Goal: Task Accomplishment & Management: Use online tool/utility

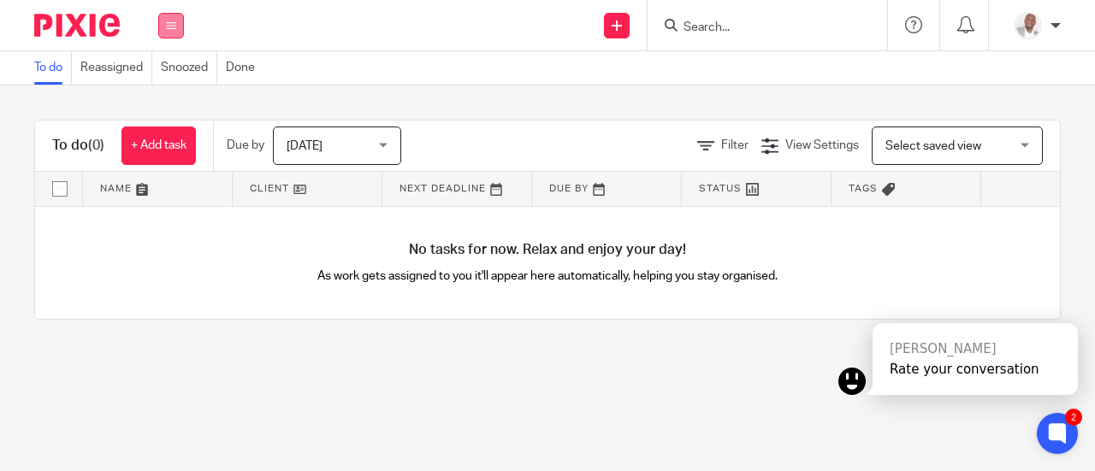
click at [169, 25] on icon at bounding box center [171, 26] width 10 height 10
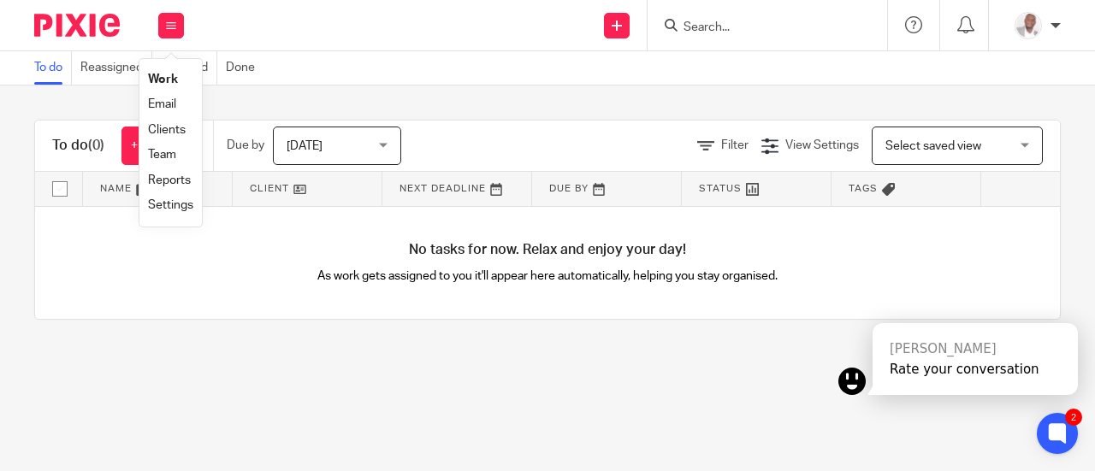
click at [164, 152] on link "Team" at bounding box center [162, 155] width 28 height 12
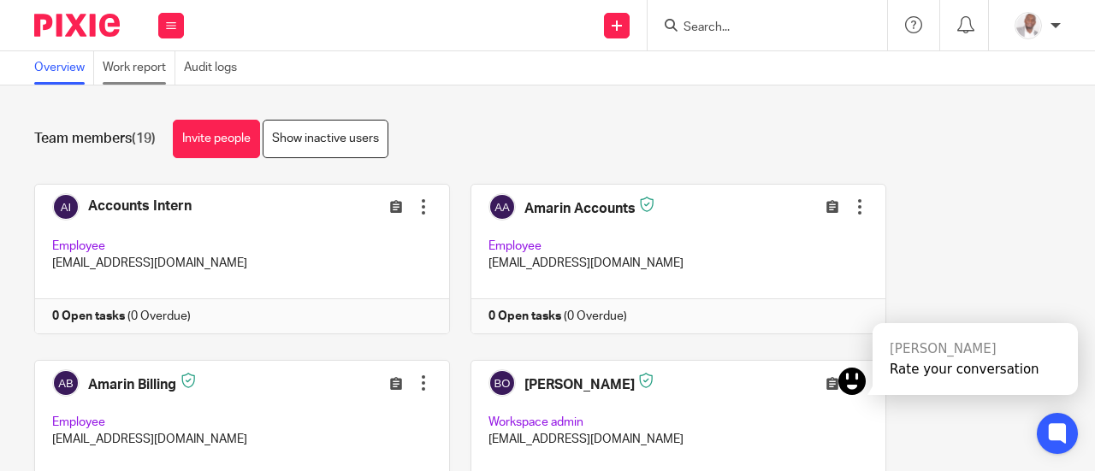
click at [154, 64] on link "Work report" at bounding box center [139, 67] width 73 height 33
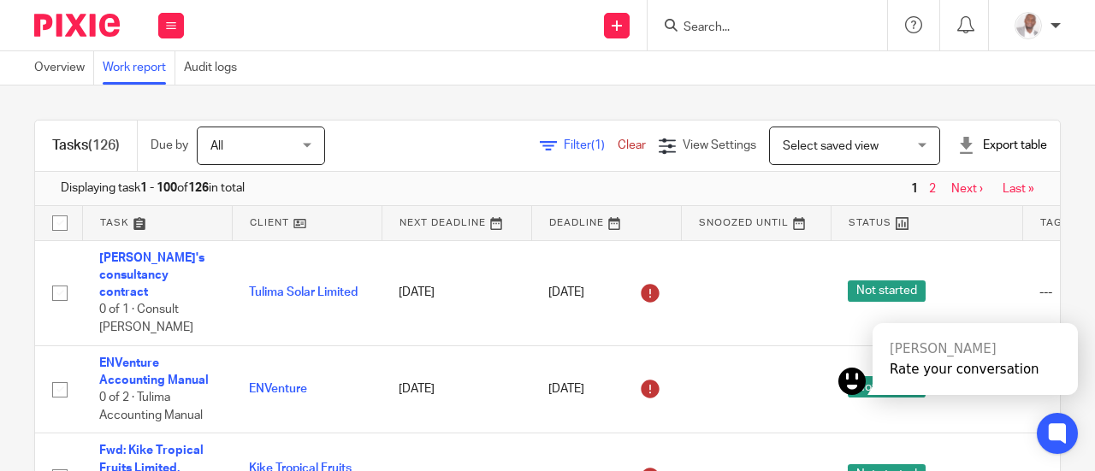
click at [310, 146] on div "All All" at bounding box center [261, 146] width 128 height 38
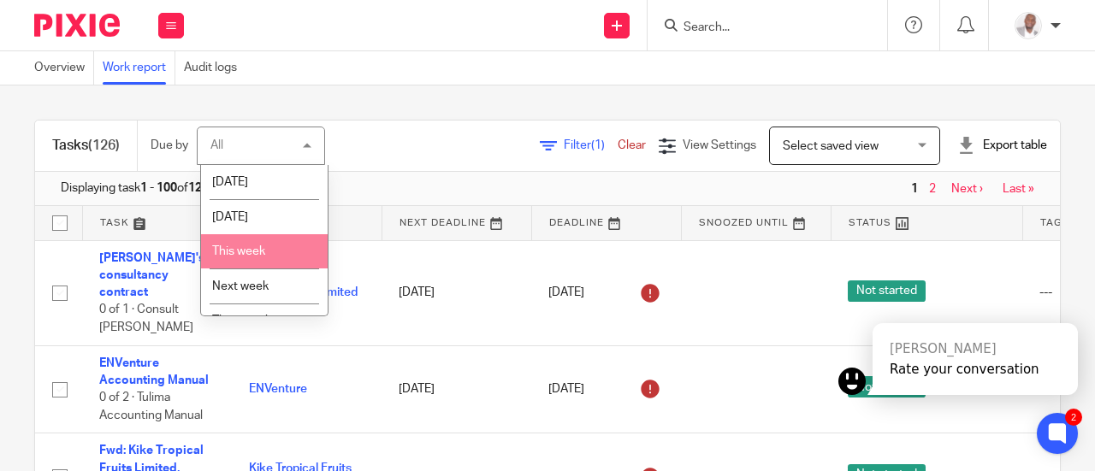
click at [239, 247] on span "This week" at bounding box center [238, 251] width 53 height 12
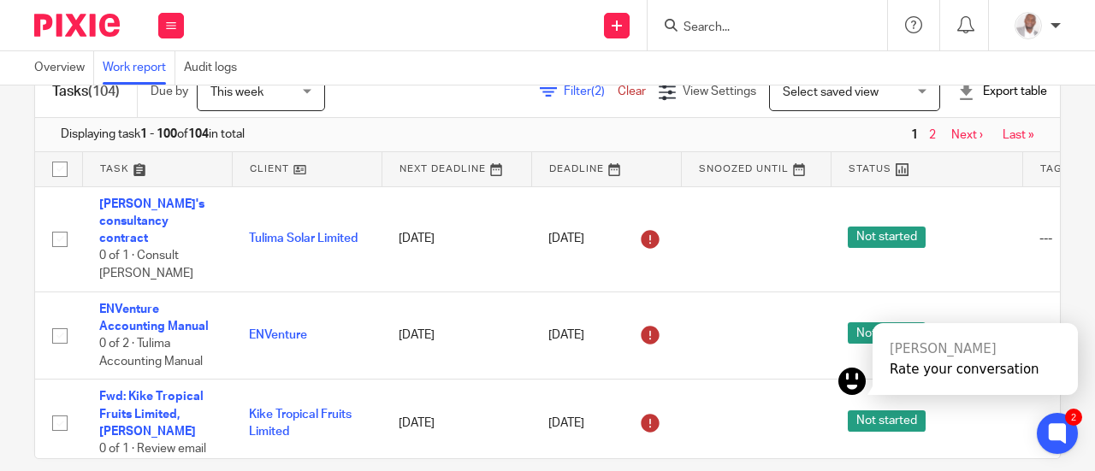
scroll to position [75, 0]
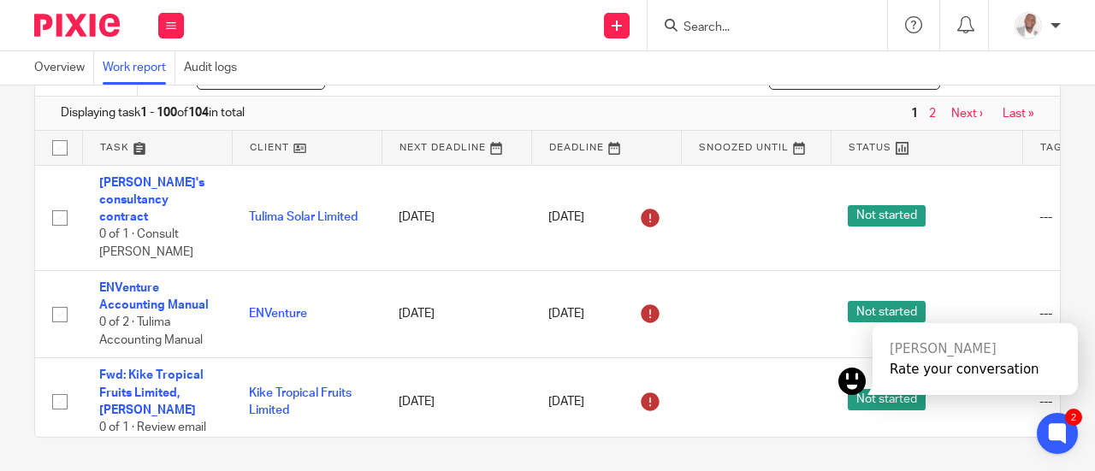
click at [929, 112] on link "2" at bounding box center [932, 114] width 7 height 12
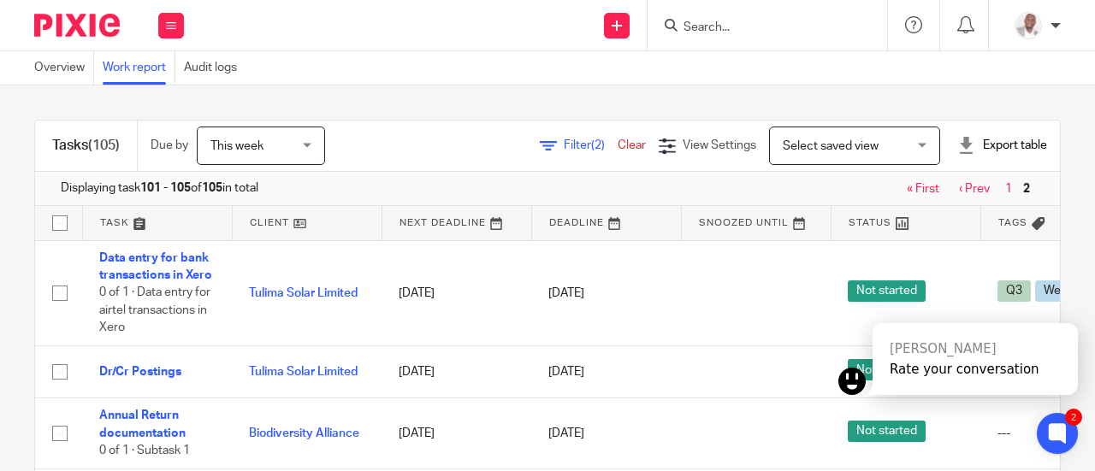
scroll to position [75, 0]
